Goal: Task Accomplishment & Management: Manage account settings

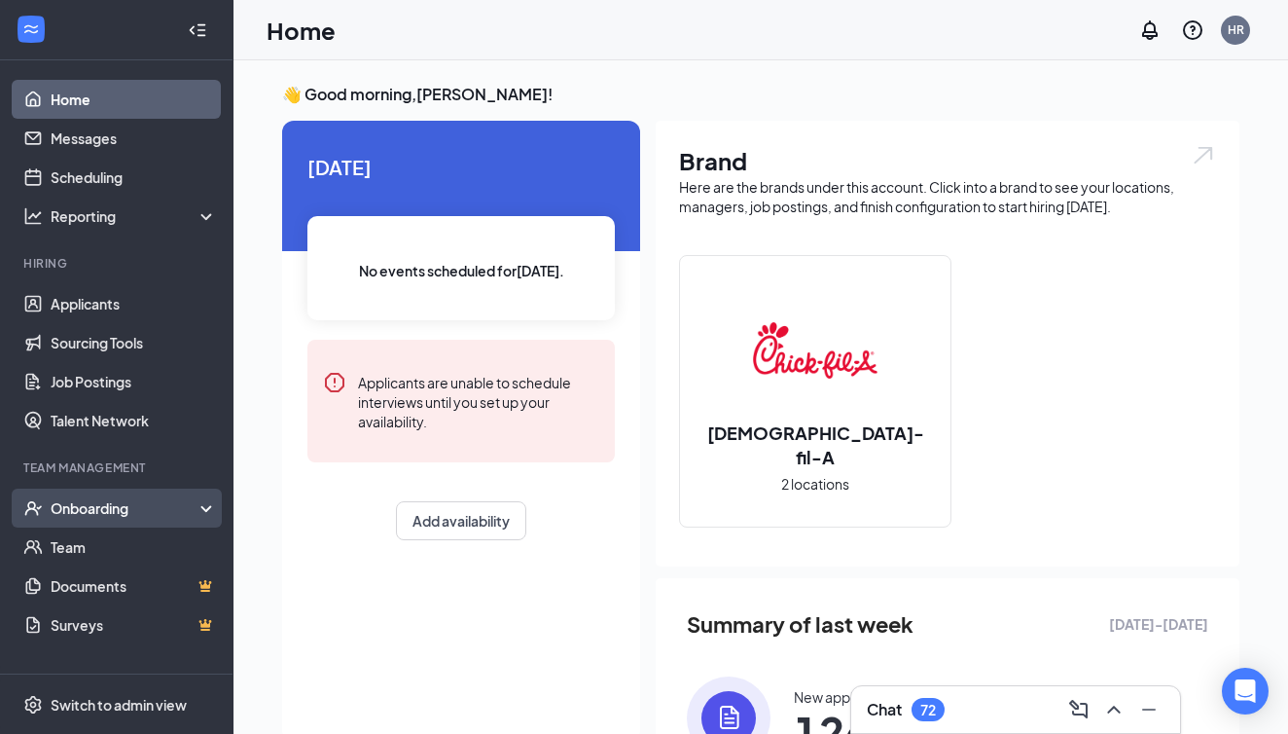
click at [76, 514] on div "Onboarding" at bounding box center [126, 507] width 150 height 19
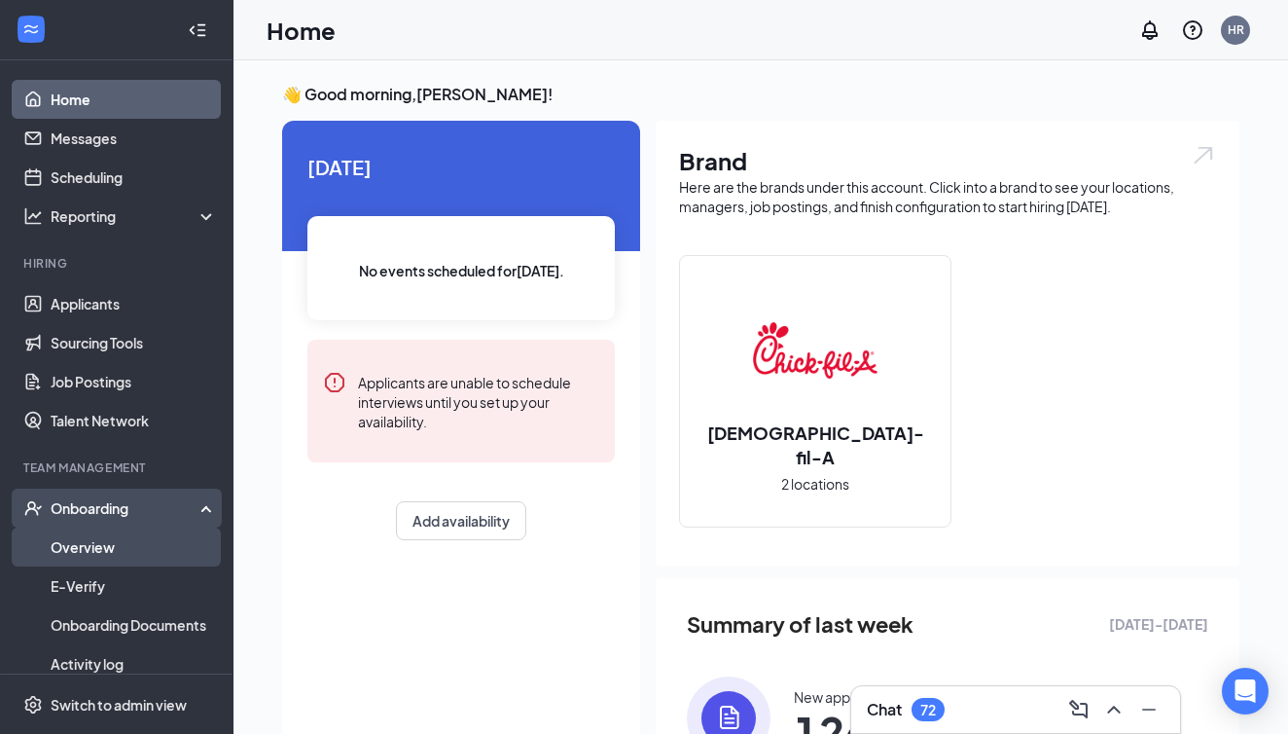
click at [88, 548] on link "Overview" at bounding box center [134, 546] width 166 height 39
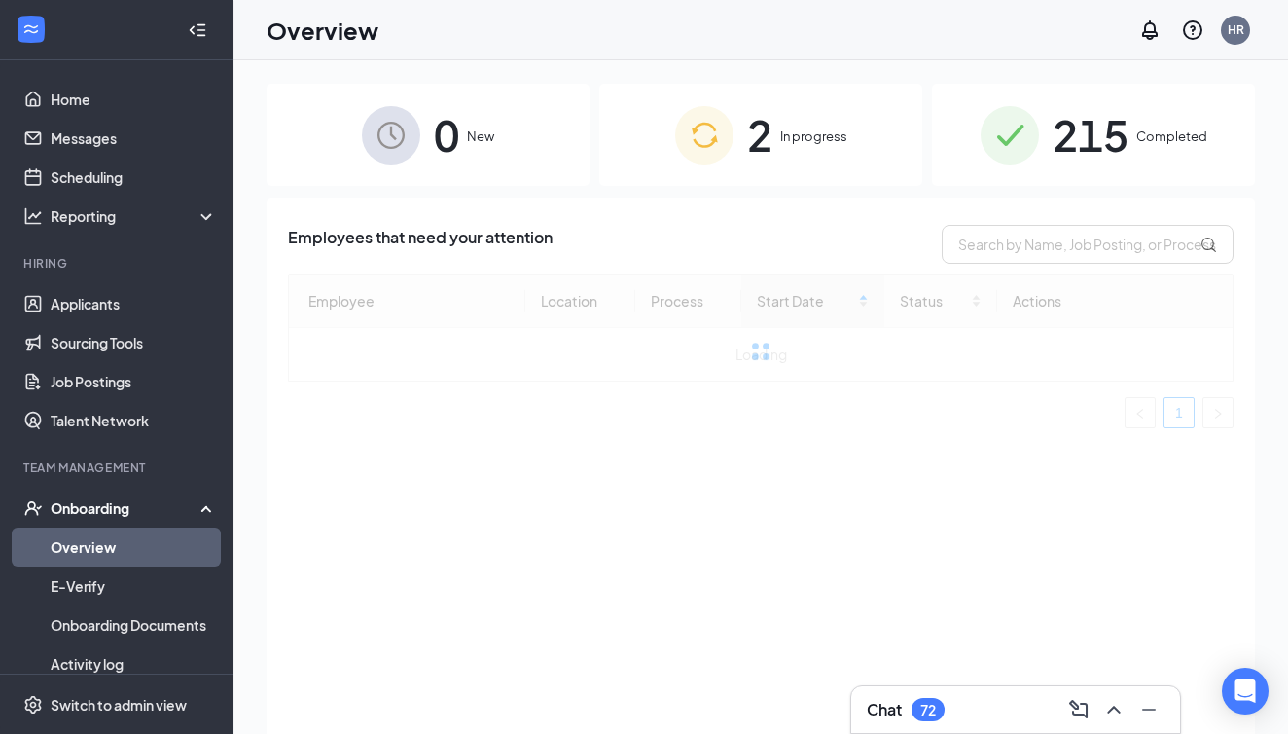
click at [1115, 707] on icon "ChevronUp" at bounding box center [1113, 709] width 13 height 8
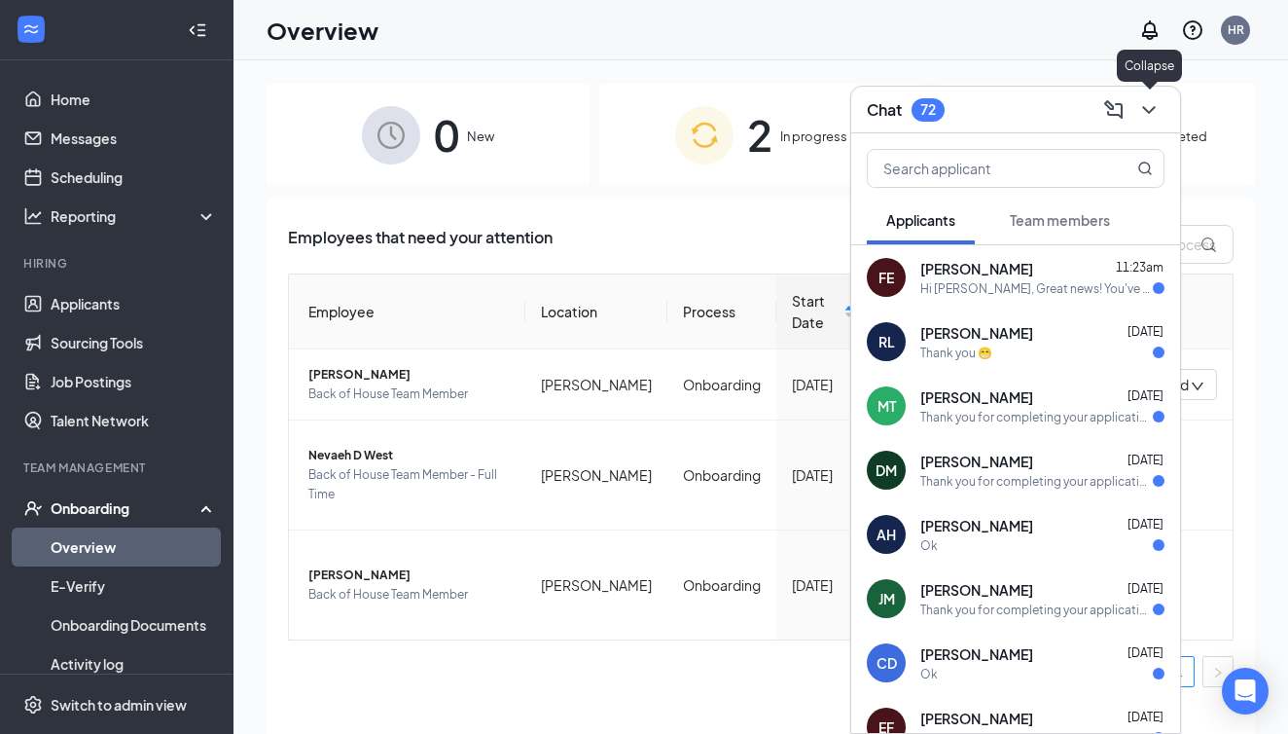
click at [1149, 116] on icon "ChevronDown" at bounding box center [1148, 109] width 23 height 23
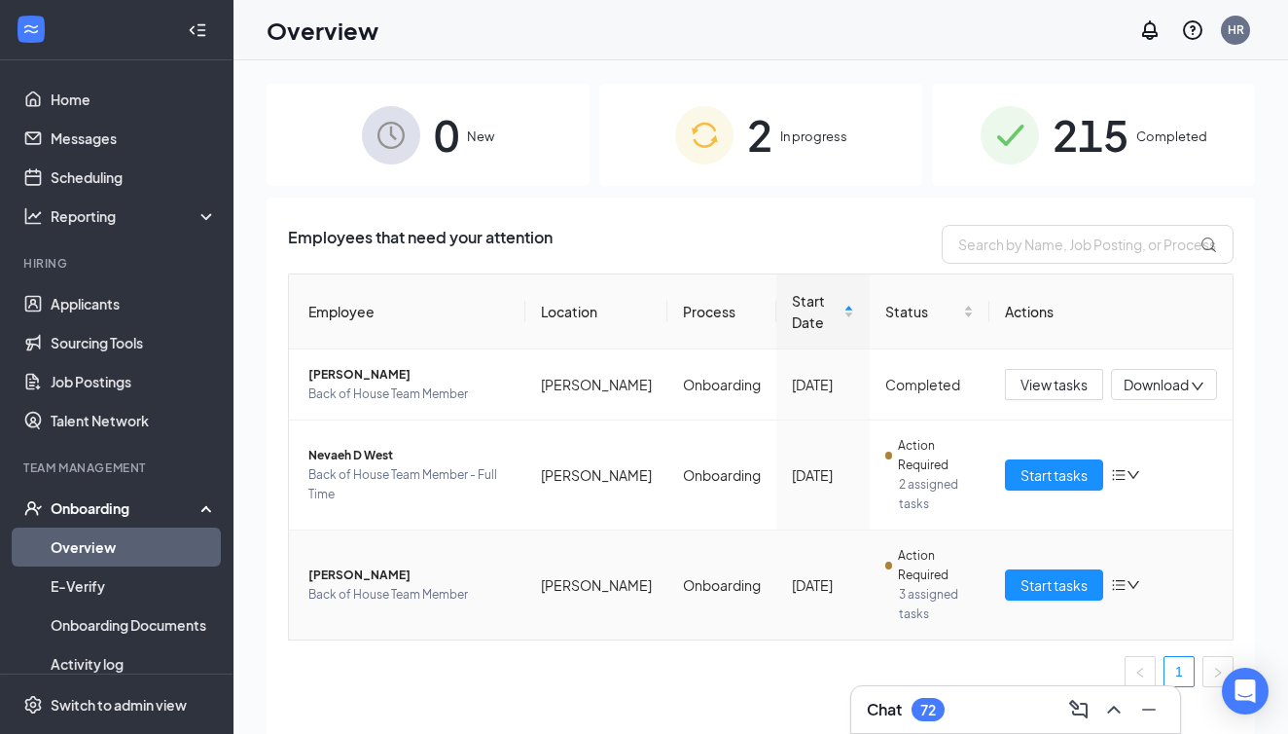
click at [340, 565] on span "[PERSON_NAME]" at bounding box center [408, 574] width 201 height 19
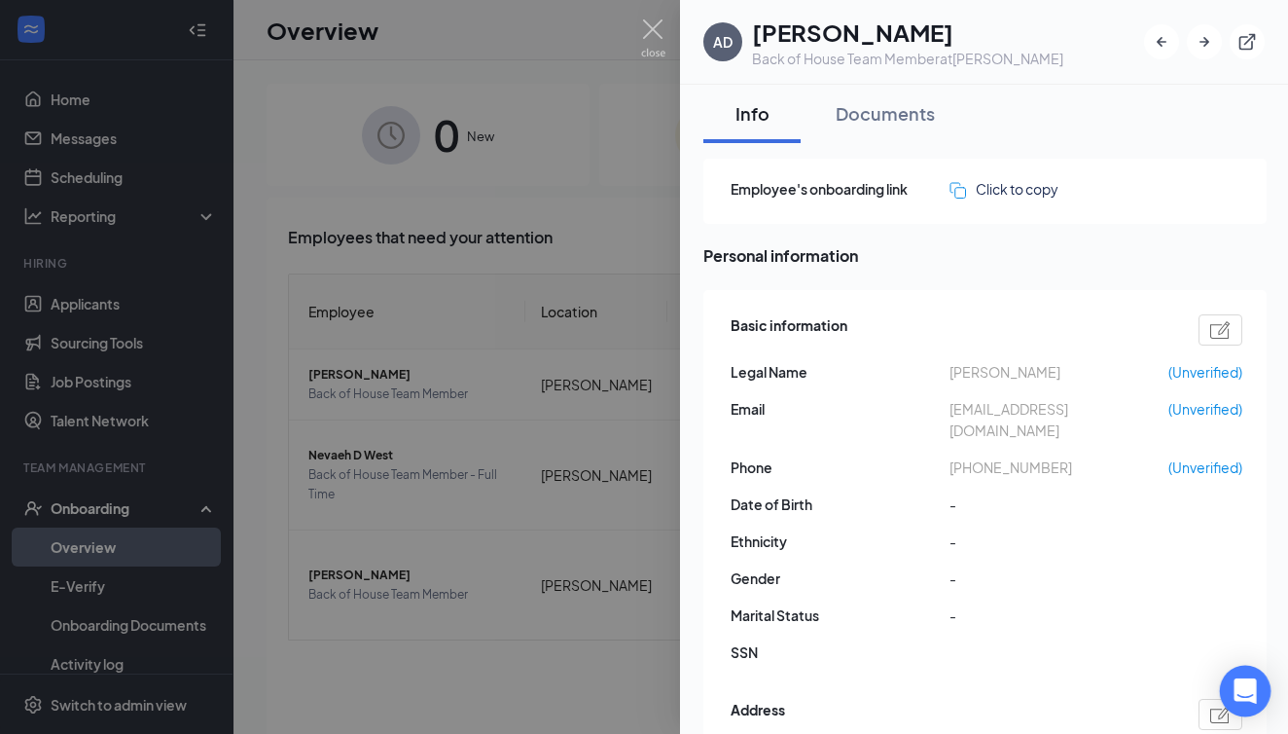
click at [1253, 691] on icon "Open Intercom Messenger" at bounding box center [1245, 690] width 22 height 25
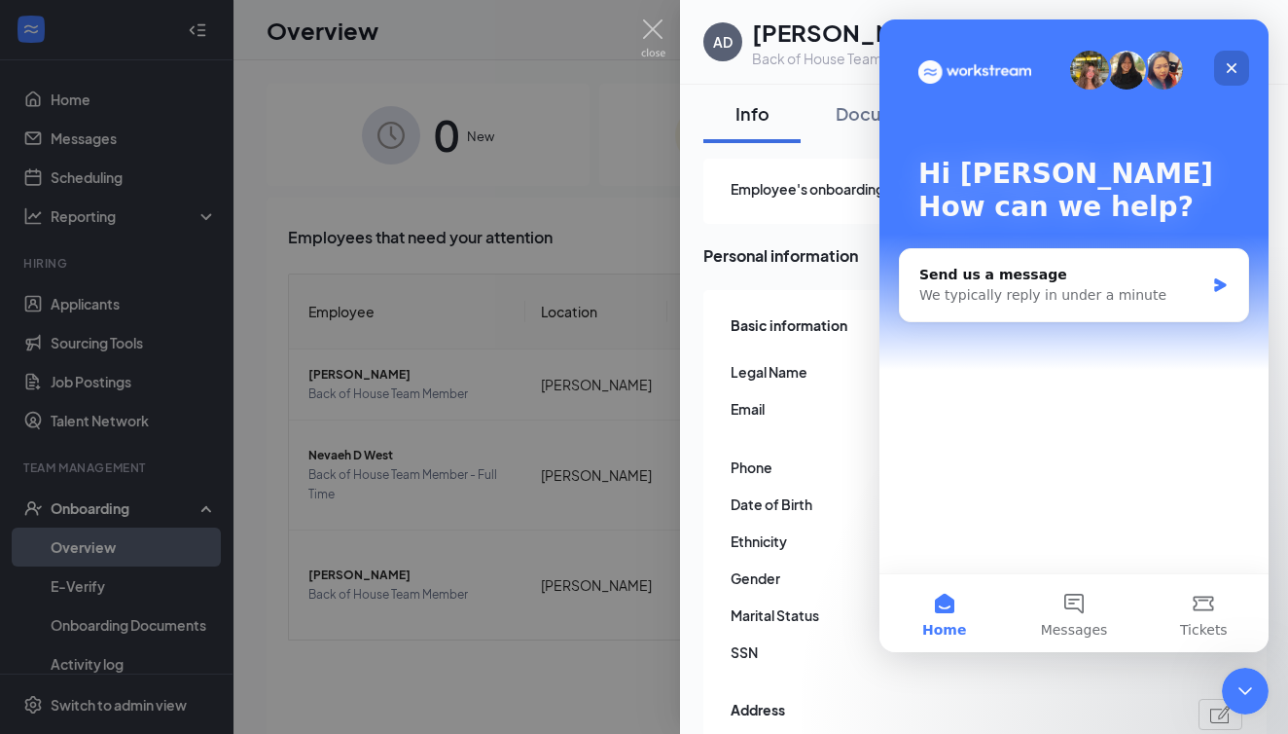
click at [1233, 66] on icon "Close" at bounding box center [1232, 68] width 11 height 11
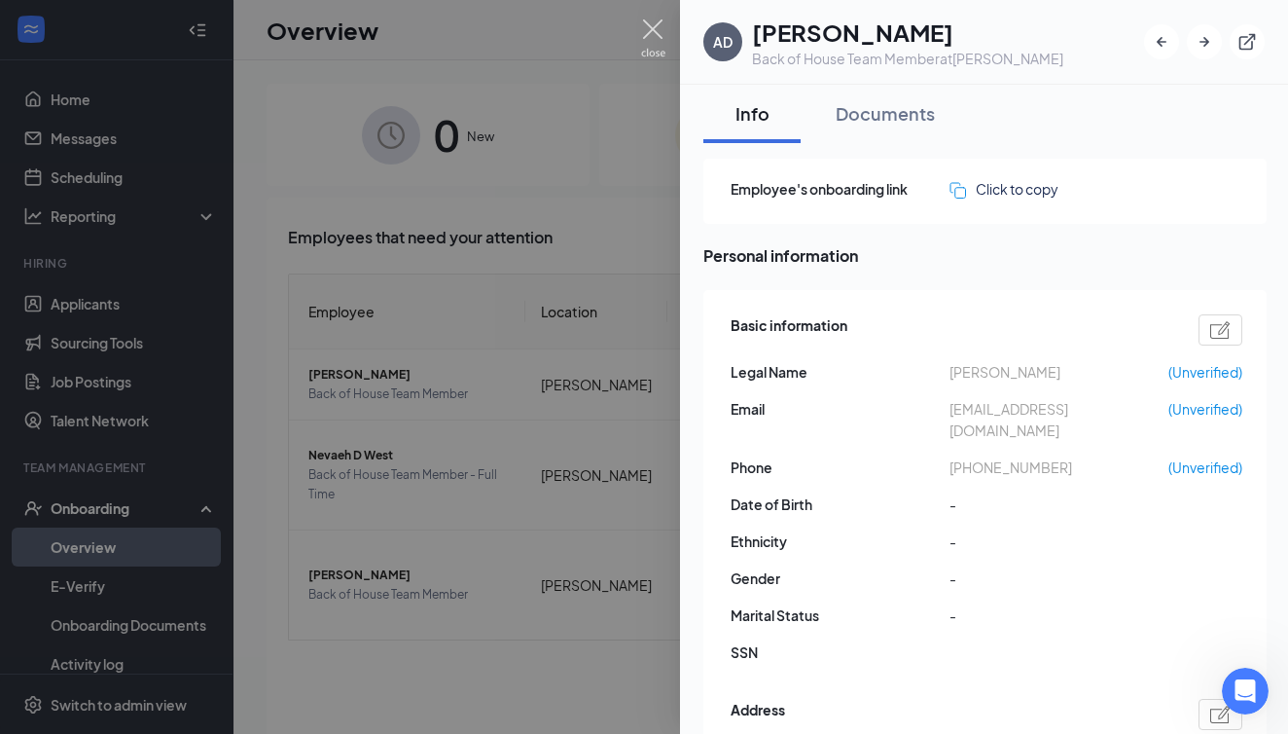
click at [656, 35] on img at bounding box center [653, 38] width 24 height 38
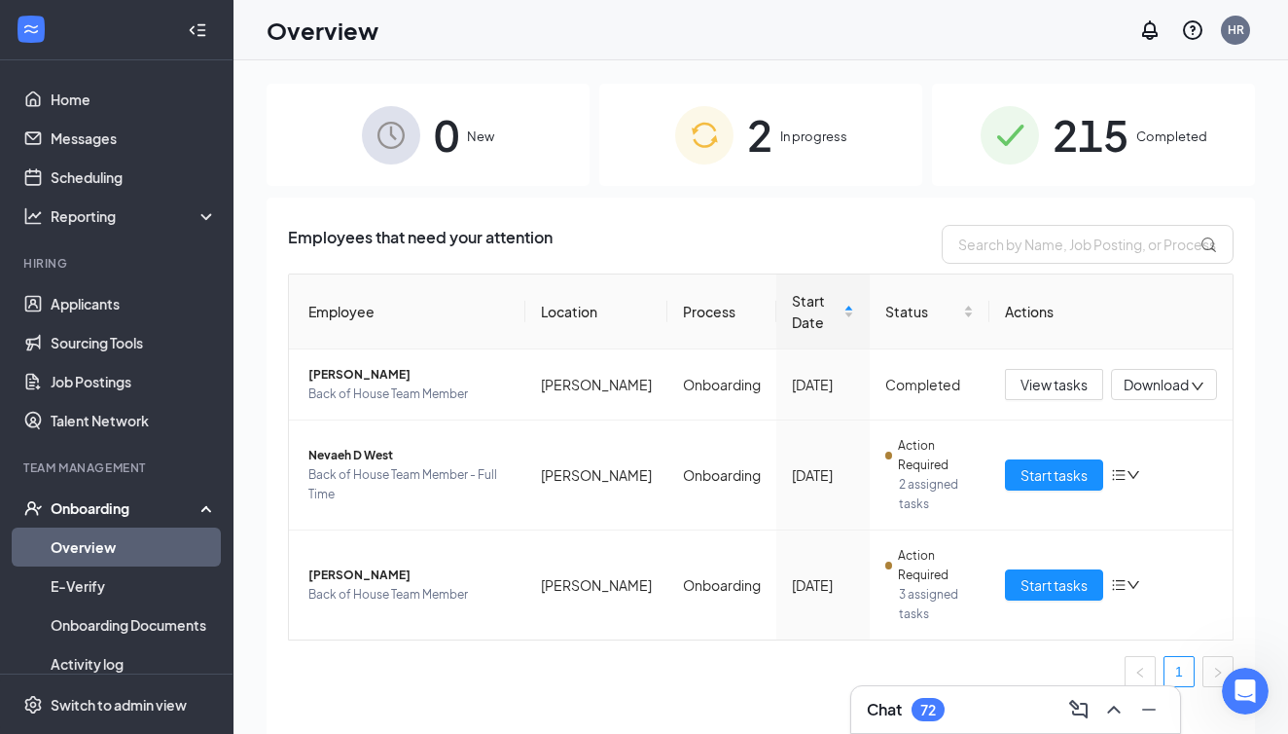
click at [466, 621] on div "Employee Location Process Start Date Status Actions [PERSON_NAME] Back of House…" at bounding box center [761, 487] width 946 height 429
